Goal: Information Seeking & Learning: Learn about a topic

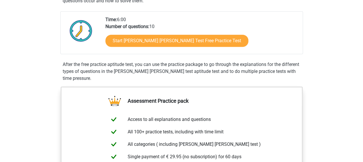
scroll to position [123, 0]
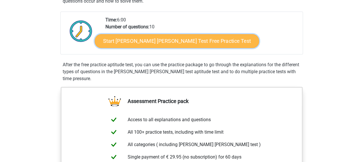
click at [157, 41] on link "Start Watson Glaser Test Free Practice Test" at bounding box center [177, 41] width 164 height 14
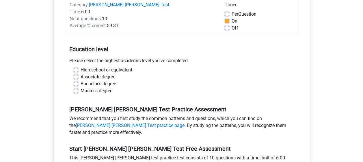
scroll to position [86, 0]
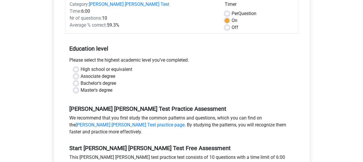
click at [113, 80] on label "Bachelor's degree" at bounding box center [99, 83] width 36 height 7
click at [78, 80] on input "Bachelor's degree" at bounding box center [76, 83] width 5 height 6
radio input "true"
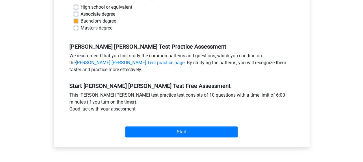
click at [177, 118] on div "Start" at bounding box center [181, 127] width 233 height 20
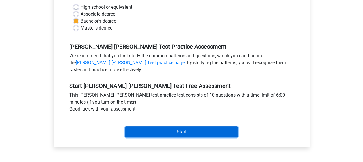
click at [178, 126] on input "Start" at bounding box center [181, 131] width 112 height 11
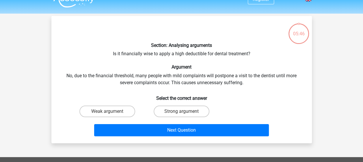
scroll to position [11, 0]
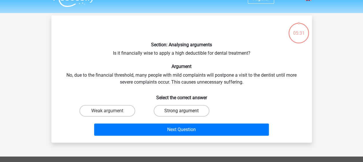
click at [171, 109] on label "Strong argument" at bounding box center [182, 111] width 56 height 12
click at [181, 111] on input "Strong argument" at bounding box center [183, 113] width 4 height 4
radio input "true"
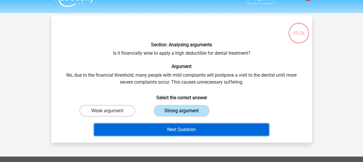
click at [213, 125] on button "Next Question" at bounding box center [181, 129] width 175 height 12
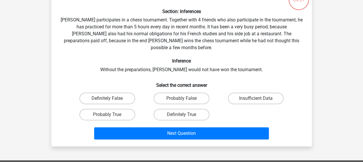
scroll to position [45, 0]
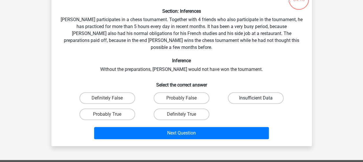
click at [245, 92] on label "Insufficient Data" at bounding box center [256, 98] width 56 height 12
click at [256, 98] on input "Insufficient Data" at bounding box center [258, 100] width 4 height 4
radio input "true"
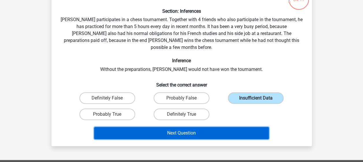
click at [218, 127] on button "Next Question" at bounding box center [181, 133] width 175 height 12
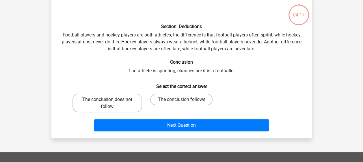
scroll to position [27, 0]
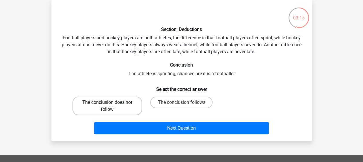
click at [123, 100] on label "The conclusion does not follow" at bounding box center [107, 105] width 70 height 18
click at [111, 102] on input "The conclusion does not follow" at bounding box center [109, 104] width 4 height 4
radio input "true"
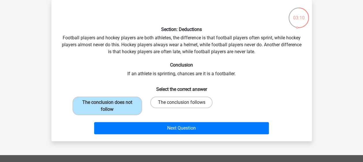
click at [195, 108] on label "The conclusion follows" at bounding box center [181, 102] width 62 height 12
click at [185, 106] on input "The conclusion follows" at bounding box center [183, 104] width 4 height 4
radio input "true"
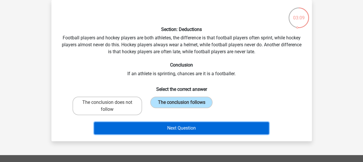
click at [195, 129] on button "Next Question" at bounding box center [181, 128] width 175 height 12
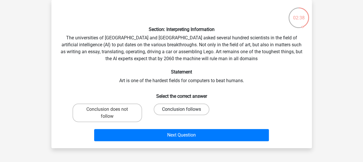
click at [170, 107] on label "Conclusion follows" at bounding box center [182, 109] width 56 height 12
click at [181, 109] on input "Conclusion follows" at bounding box center [183, 111] width 4 height 4
radio input "true"
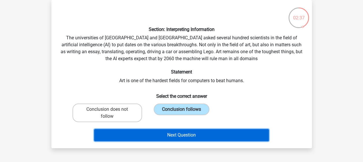
click at [212, 138] on button "Next Question" at bounding box center [181, 135] width 175 height 12
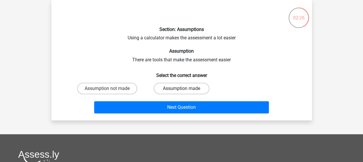
click at [186, 89] on label "Assumption made" at bounding box center [182, 89] width 56 height 12
click at [185, 89] on input "Assumption made" at bounding box center [183, 90] width 4 height 4
radio input "true"
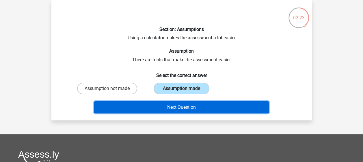
click at [230, 108] on button "Next Question" at bounding box center [181, 107] width 175 height 12
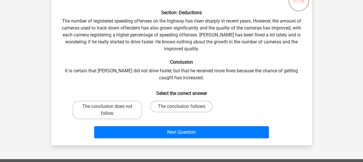
scroll to position [45, 0]
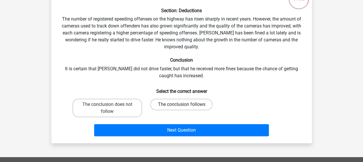
click at [192, 102] on label "The conclusion follows" at bounding box center [181, 104] width 62 height 12
click at [185, 104] on input "The conclusion follows" at bounding box center [183, 106] width 4 height 4
radio input "true"
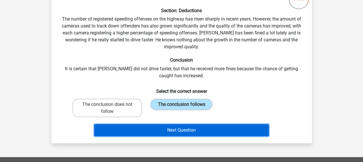
click at [195, 131] on button "Next Question" at bounding box center [181, 130] width 175 height 12
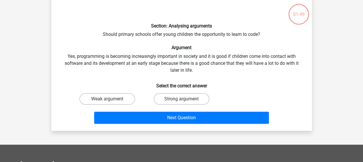
scroll to position [27, 0]
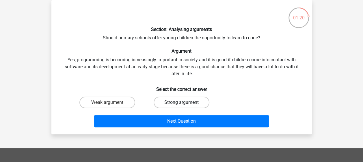
click at [196, 97] on label "Strong argument" at bounding box center [182, 102] width 56 height 12
click at [185, 102] on input "Strong argument" at bounding box center [183, 104] width 4 height 4
radio input "true"
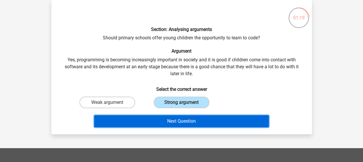
click at [222, 116] on button "Next Question" at bounding box center [181, 121] width 175 height 12
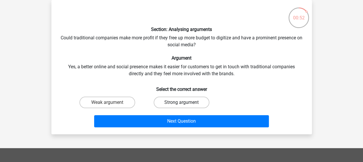
click at [187, 102] on label "Strong argument" at bounding box center [182, 102] width 56 height 12
click at [185, 102] on input "Strong argument" at bounding box center [183, 104] width 4 height 4
radio input "true"
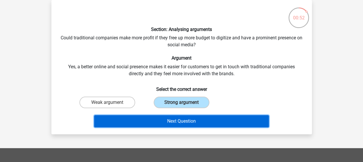
click at [197, 120] on button "Next Question" at bounding box center [181, 121] width 175 height 12
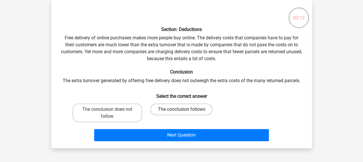
click at [173, 111] on label "The conclusion follows" at bounding box center [181, 109] width 62 height 12
click at [181, 111] on input "The conclusion follows" at bounding box center [183, 111] width 4 height 4
radio input "true"
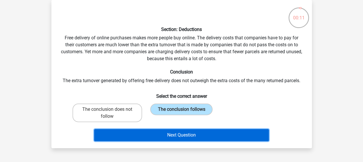
click at [183, 135] on button "Next Question" at bounding box center [181, 135] width 175 height 12
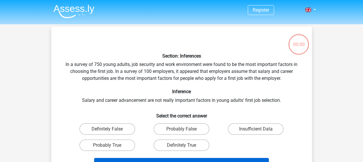
scroll to position [27, 0]
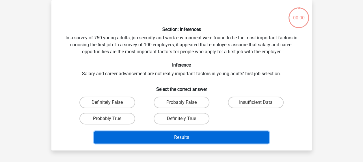
click at [210, 133] on button "Results" at bounding box center [181, 137] width 175 height 12
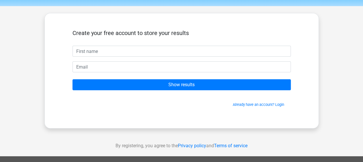
scroll to position [13, 0]
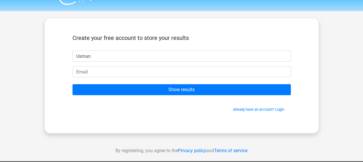
type input "Usman"
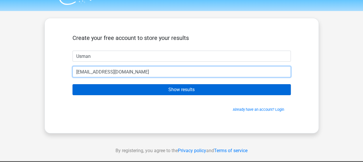
type input "[EMAIL_ADDRESS][DOMAIN_NAME]"
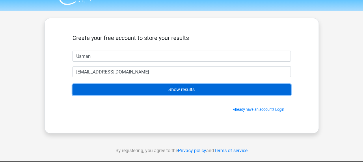
click at [206, 94] on input "Show results" at bounding box center [181, 89] width 218 height 11
click at [206, 87] on input "Show results" at bounding box center [181, 89] width 218 height 11
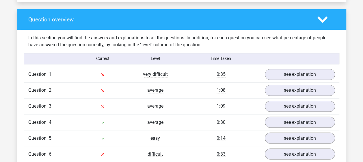
scroll to position [424, 0]
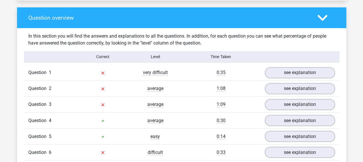
click at [279, 59] on div "In this section you will find the answers and explanations to all the questions…" at bounding box center [181, 128] width 320 height 200
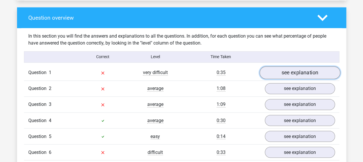
click at [290, 70] on link "see explanation" at bounding box center [299, 72] width 81 height 13
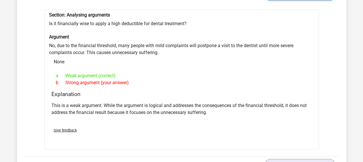
scroll to position [553, 0]
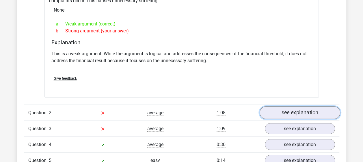
click at [298, 107] on link "see explanation" at bounding box center [299, 112] width 81 height 13
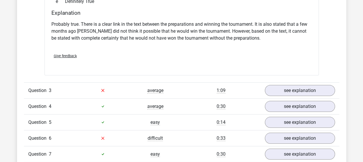
scroll to position [780, 0]
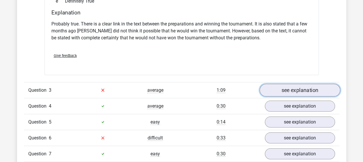
click at [281, 88] on link "see explanation" at bounding box center [299, 90] width 81 height 13
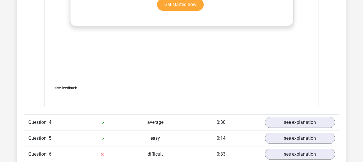
scroll to position [1071, 0]
click at [280, 84] on div "Give feedback" at bounding box center [181, 87] width 265 height 15
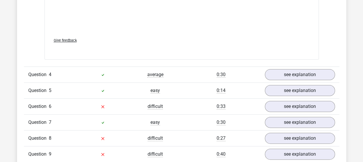
scroll to position [1119, 0]
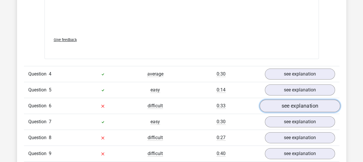
click at [283, 99] on link "see explanation" at bounding box center [299, 105] width 81 height 13
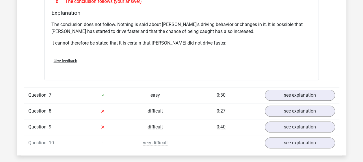
scroll to position [1338, 0]
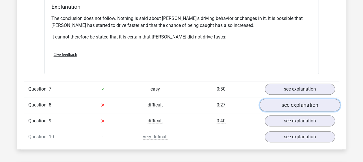
click at [293, 98] on link "see explanation" at bounding box center [299, 104] width 81 height 13
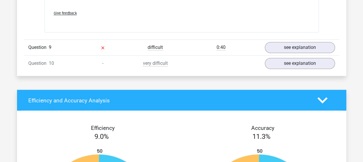
scroll to position [1560, 0]
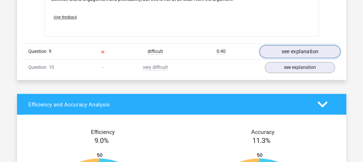
click at [300, 45] on link "see explanation" at bounding box center [299, 51] width 81 height 13
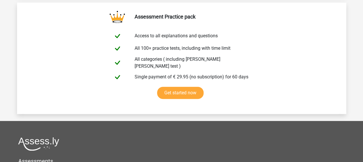
scroll to position [2290, 0]
